Goal: Information Seeking & Learning: Find specific fact

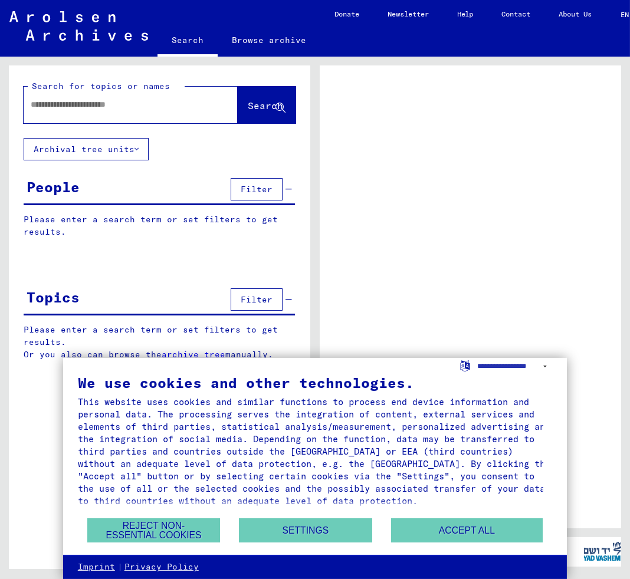
click at [88, 104] on input "text" at bounding box center [120, 104] width 179 height 12
type input "**********"
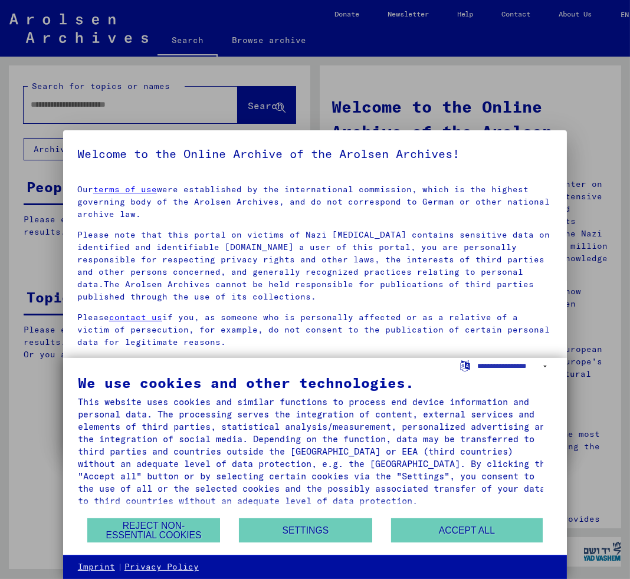
click at [252, 103] on div at bounding box center [315, 289] width 630 height 579
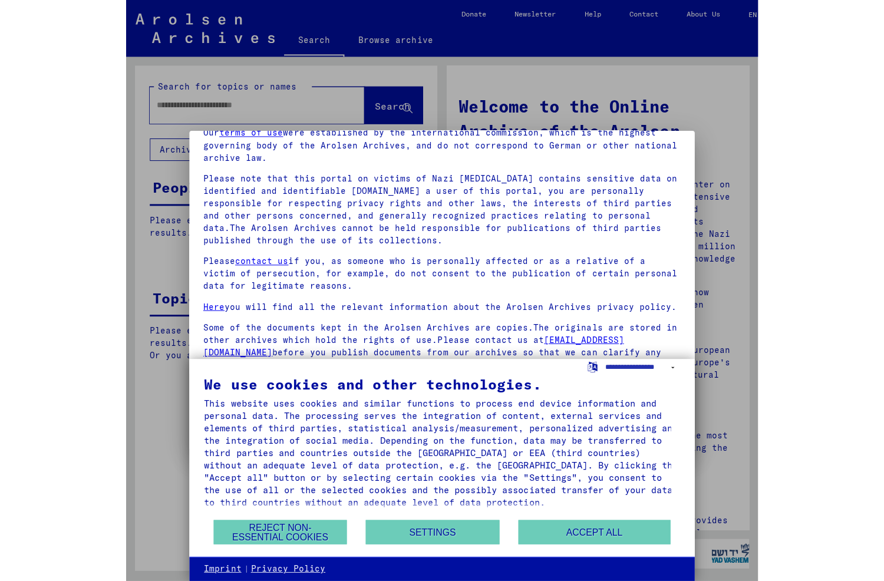
scroll to position [84, 0]
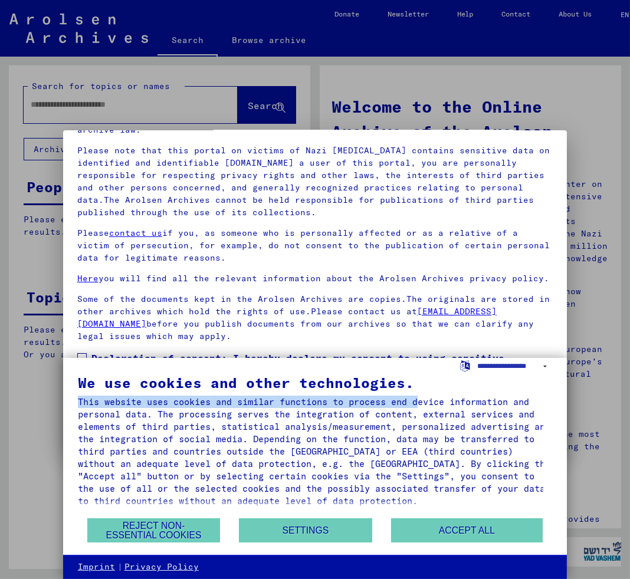
drag, startPoint x: 429, startPoint y: 391, endPoint x: 437, endPoint y: 361, distance: 31.2
click at [437, 361] on div "We use cookies and other technologies. This website uses cookies and similar fu…" at bounding box center [315, 457] width 504 height 198
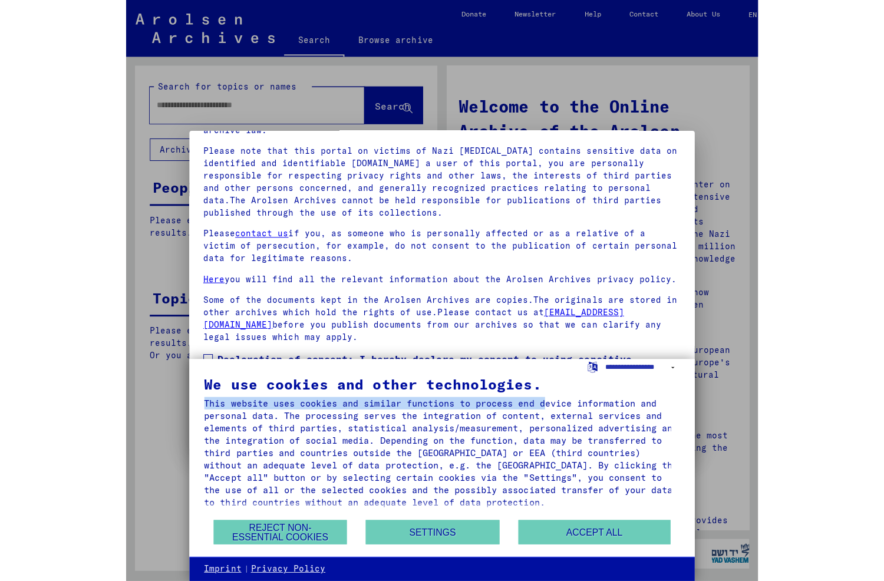
scroll to position [7, 0]
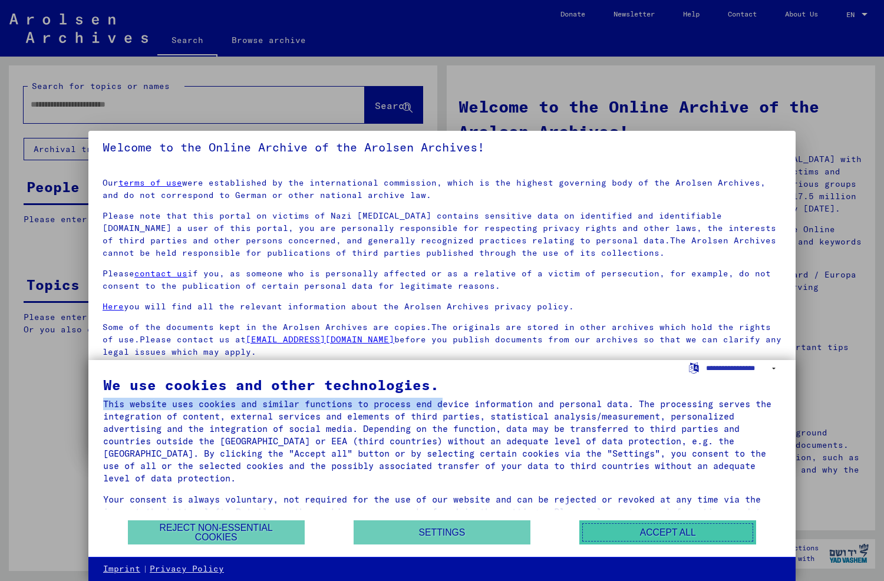
click at [629, 534] on button "Accept all" at bounding box center [668, 533] width 177 height 24
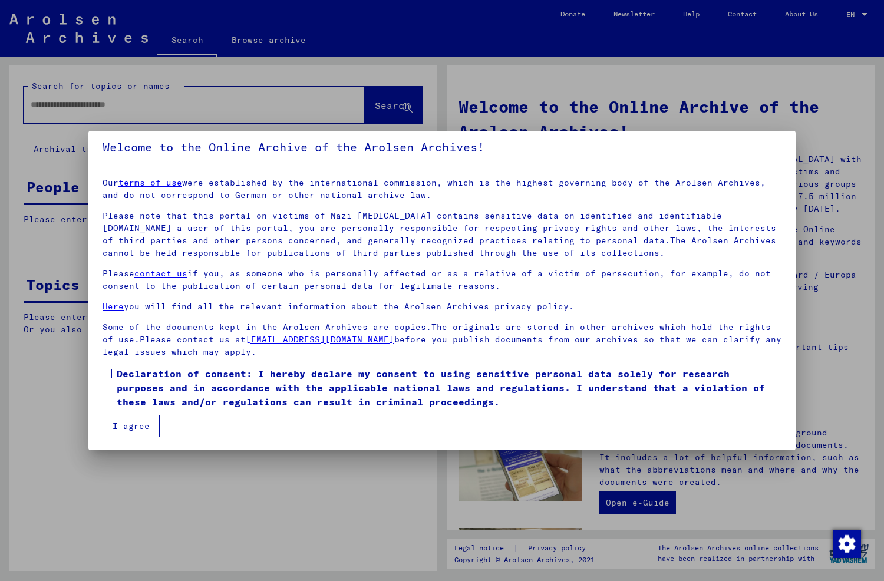
click at [107, 370] on span at bounding box center [107, 373] width 9 height 9
click at [137, 427] on button "I agree" at bounding box center [131, 426] width 57 height 22
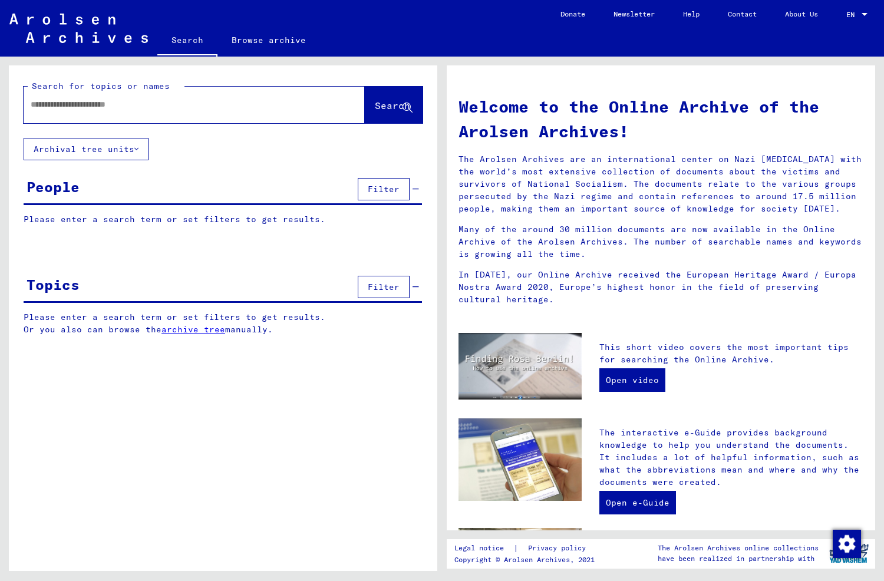
click at [120, 105] on input "text" at bounding box center [180, 104] width 299 height 12
type input "**********"
click at [375, 107] on span "Search" at bounding box center [392, 106] width 35 height 12
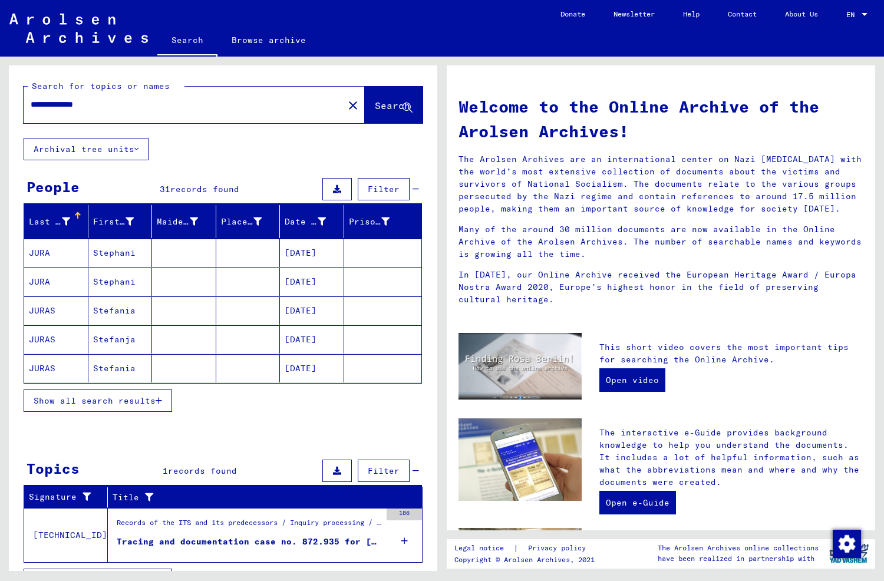
scroll to position [22, 0]
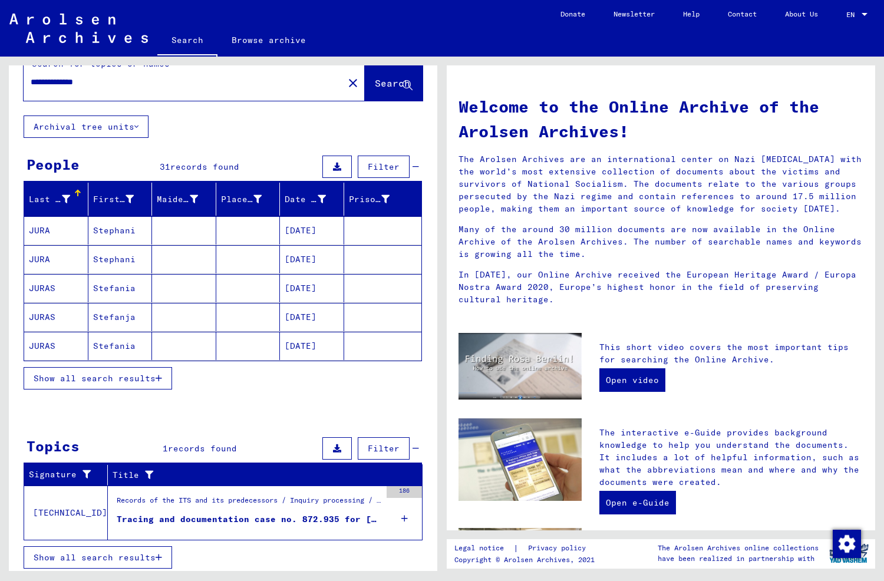
click at [45, 287] on mat-cell "JURAS" at bounding box center [56, 288] width 64 height 28
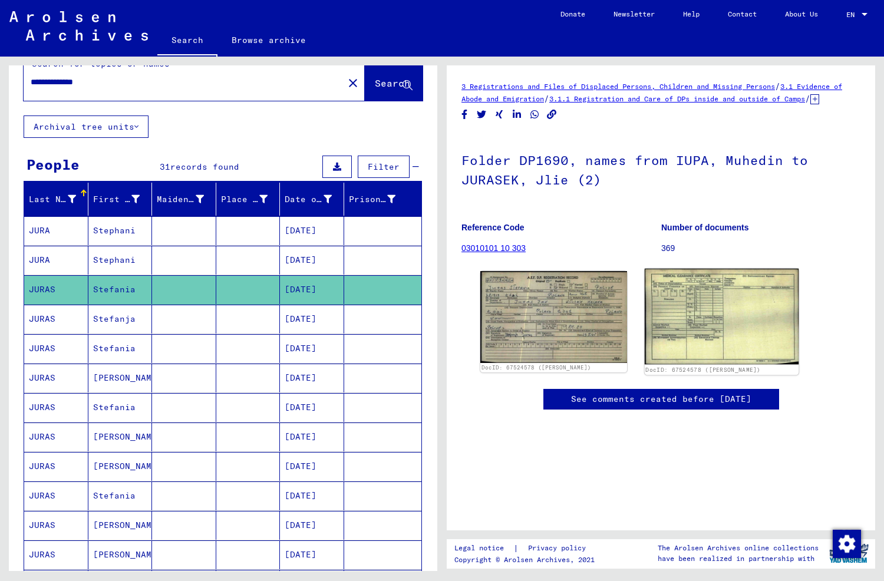
click at [629, 321] on img at bounding box center [721, 317] width 154 height 96
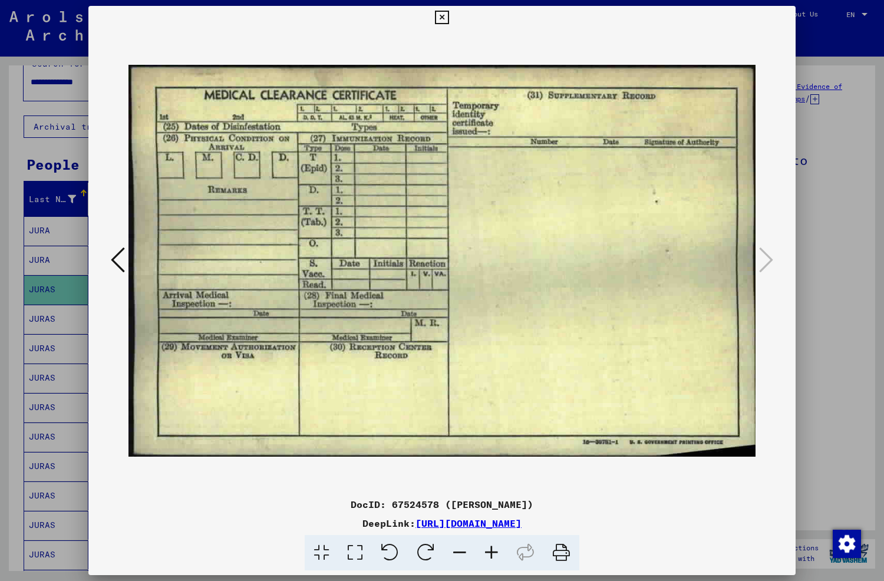
click at [115, 256] on icon at bounding box center [118, 260] width 14 height 28
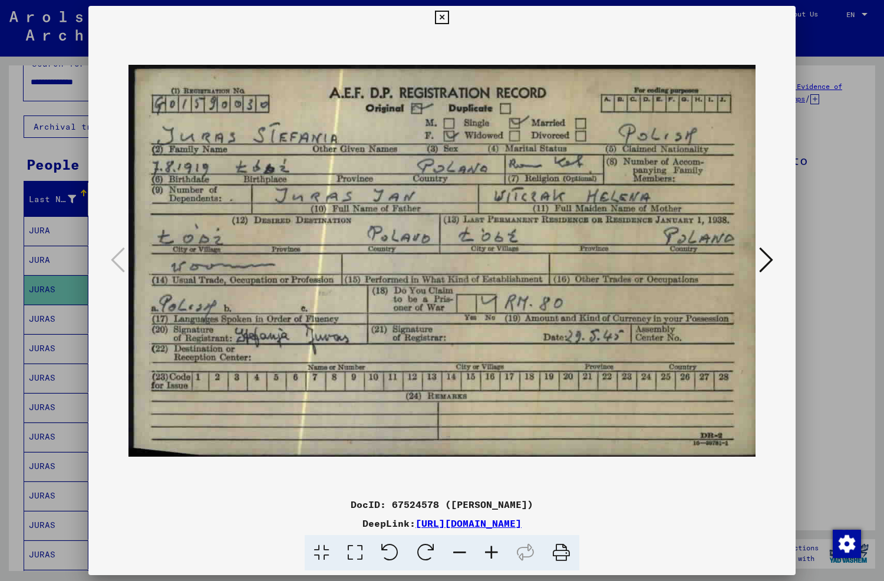
click at [629, 256] on icon at bounding box center [766, 260] width 14 height 28
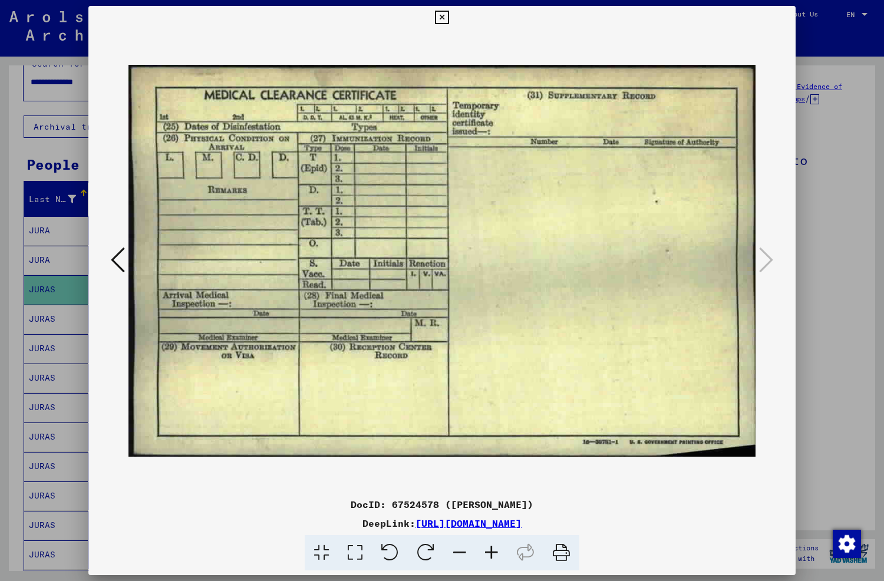
click at [443, 18] on icon at bounding box center [442, 18] width 14 height 14
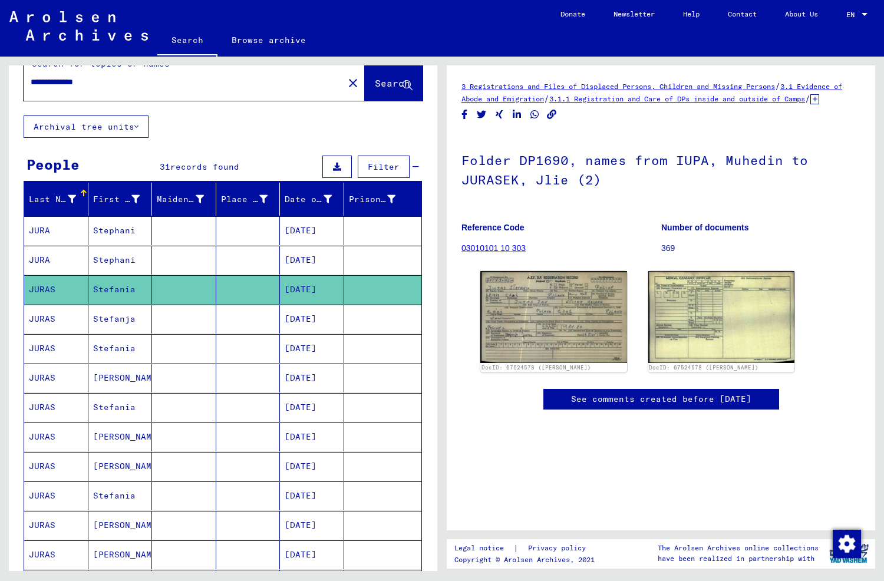
click at [114, 225] on mat-cell "Stephani" at bounding box center [120, 230] width 64 height 29
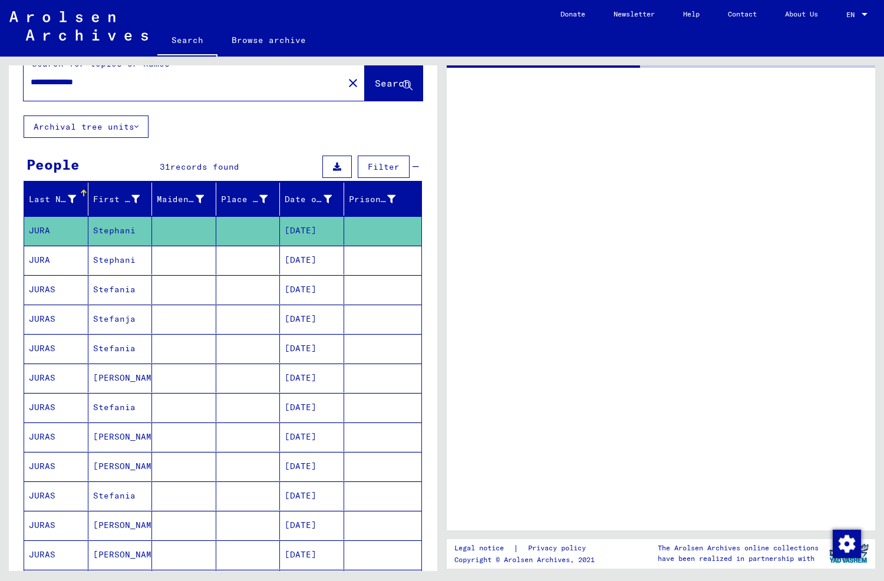
click at [114, 225] on mat-cell "Stephani" at bounding box center [120, 230] width 64 height 29
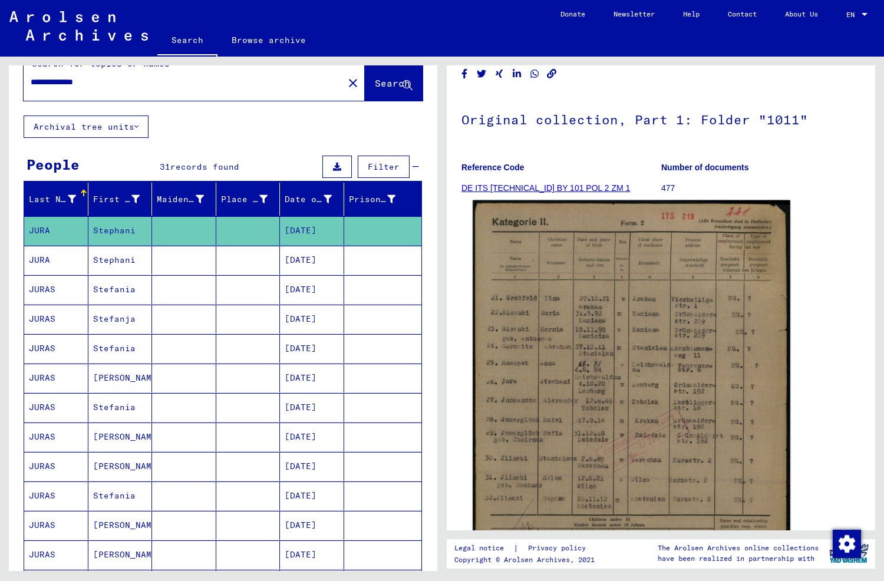
scroll to position [59, 0]
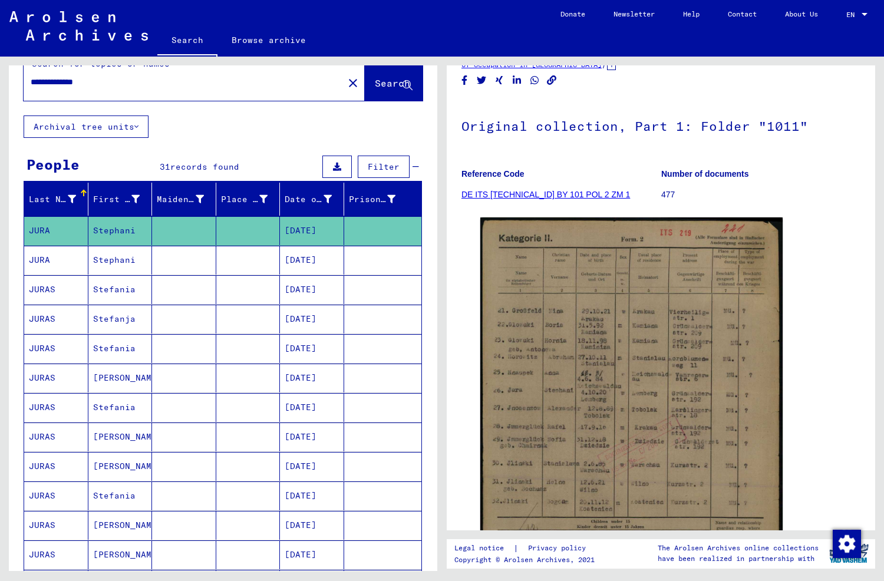
click at [109, 258] on mat-cell "Stephani" at bounding box center [120, 260] width 64 height 29
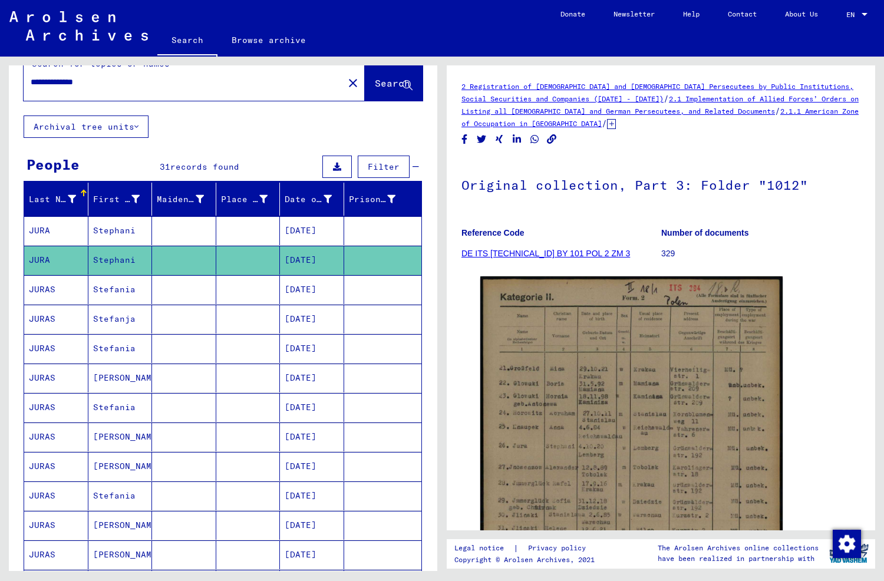
click at [104, 258] on mat-cell "Stephani" at bounding box center [120, 260] width 64 height 29
click at [105, 318] on mat-cell "Stefanja" at bounding box center [120, 319] width 64 height 29
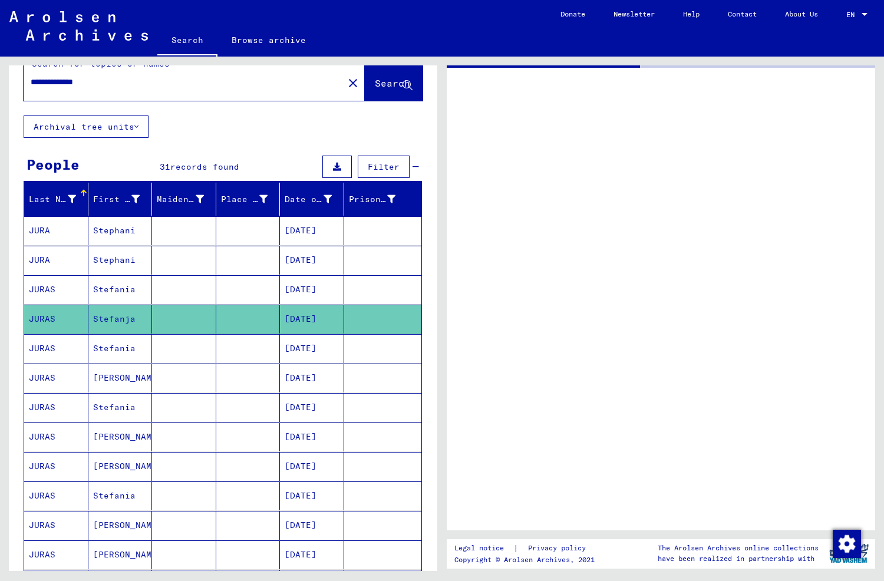
click at [105, 318] on mat-cell "Stefanja" at bounding box center [120, 319] width 64 height 29
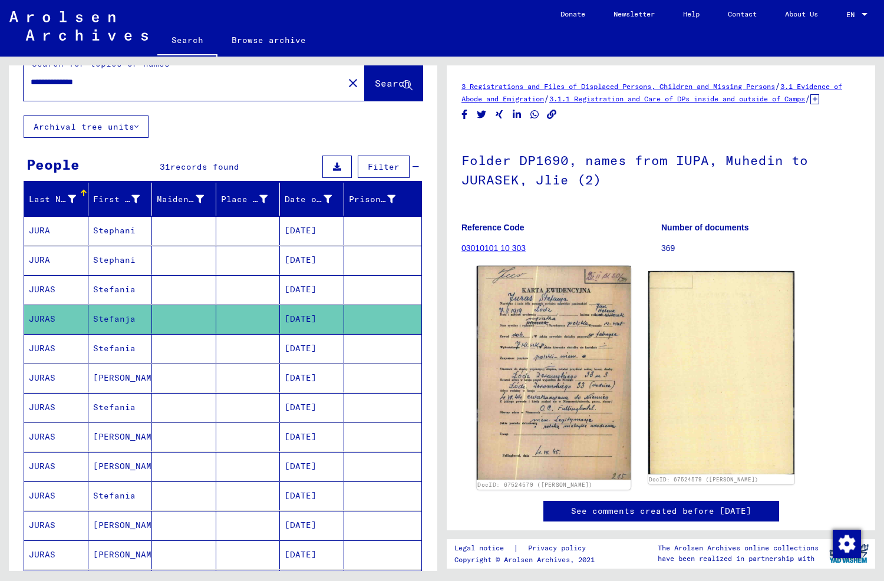
click at [539, 343] on img at bounding box center [554, 373] width 154 height 214
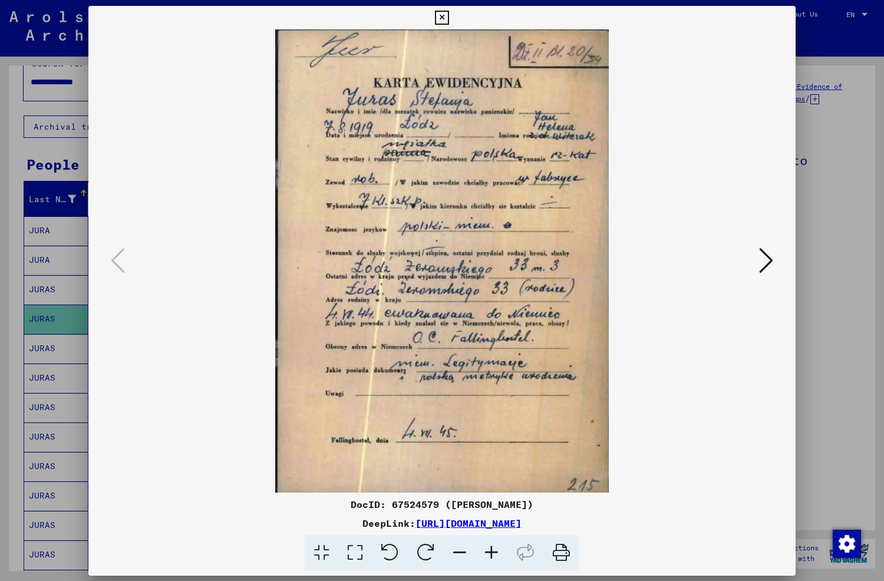
click at [539, 343] on img at bounding box center [442, 260] width 627 height 463
